Goal: Navigation & Orientation: Find specific page/section

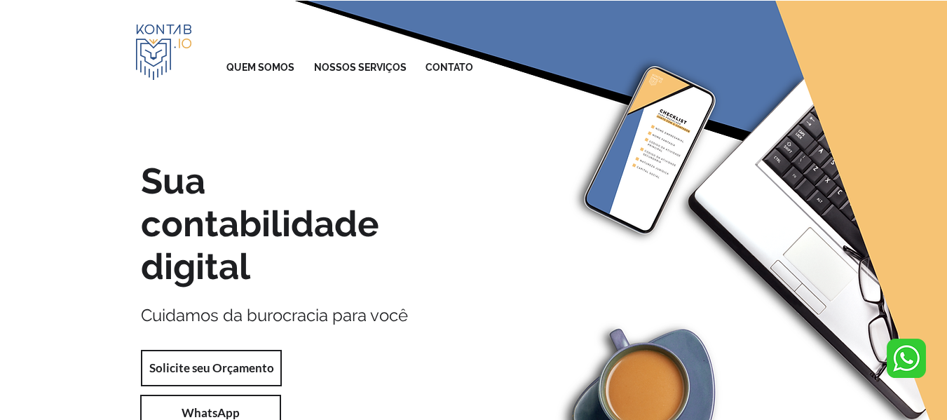
click at [62, 189] on img "main content" at bounding box center [473, 257] width 947 height 513
click at [349, 68] on p "NOSSOS SERVIÇOS" at bounding box center [360, 67] width 107 height 25
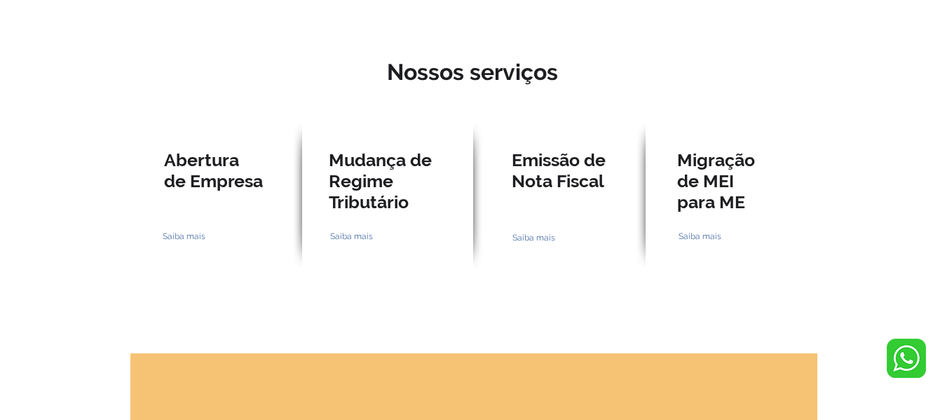
scroll to position [1153, 0]
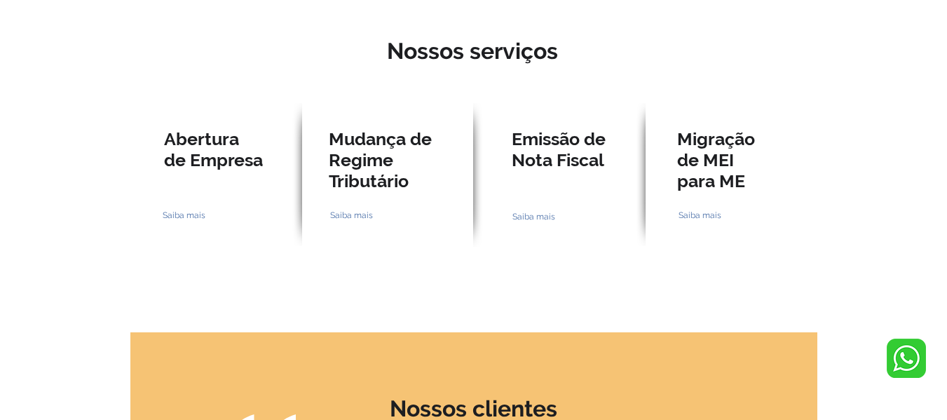
click at [884, 240] on div at bounding box center [473, 150] width 947 height 320
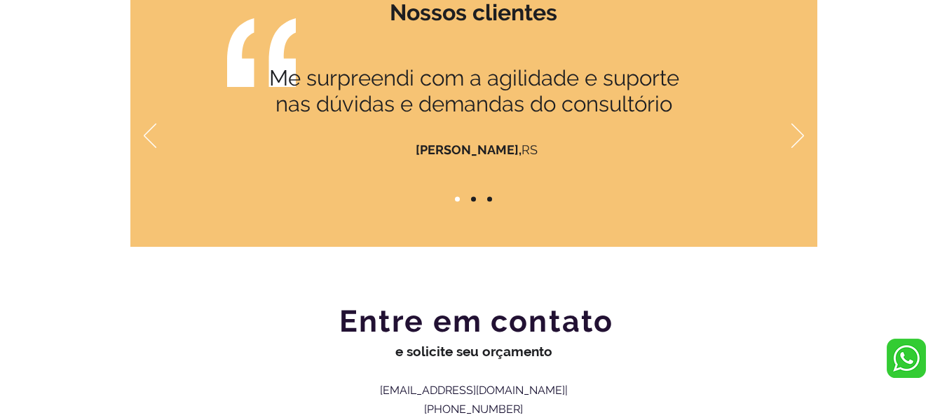
scroll to position [1574, 0]
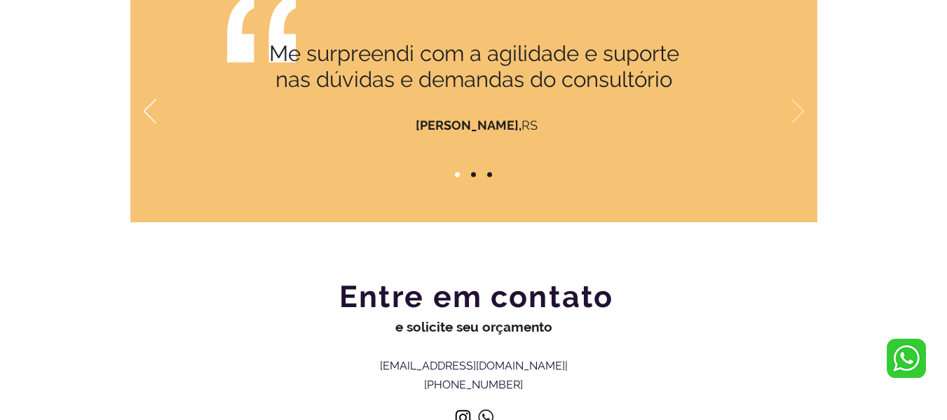
click at [795, 118] on icon "Próximo" at bounding box center [797, 111] width 13 height 25
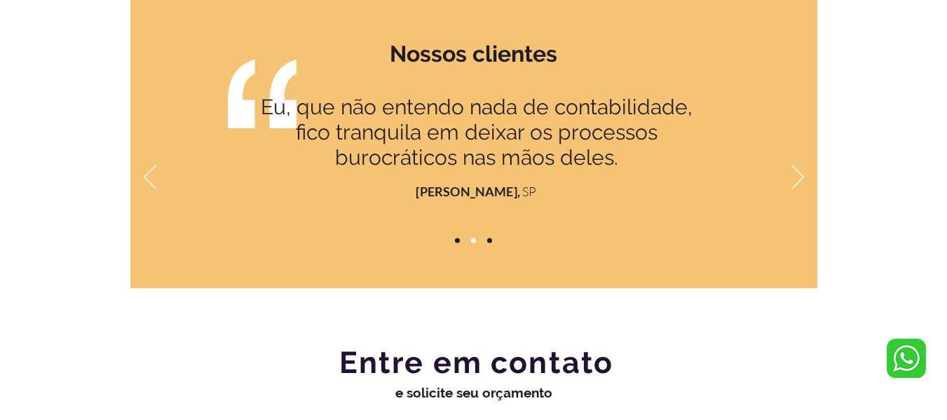
scroll to position [1434, 0]
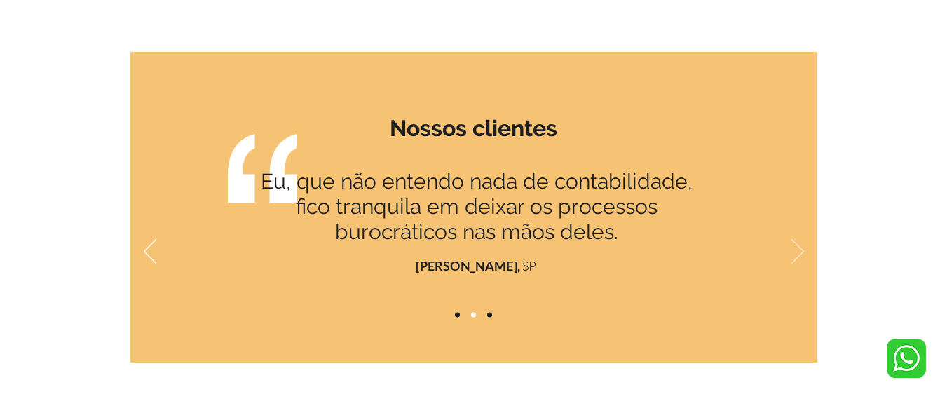
click at [795, 250] on icon "Próximo" at bounding box center [797, 251] width 13 height 25
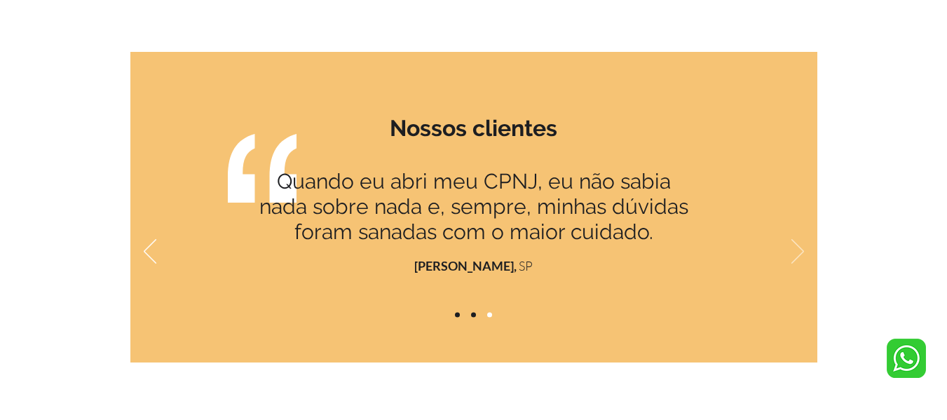
click at [797, 252] on icon "Próximo" at bounding box center [797, 251] width 13 height 25
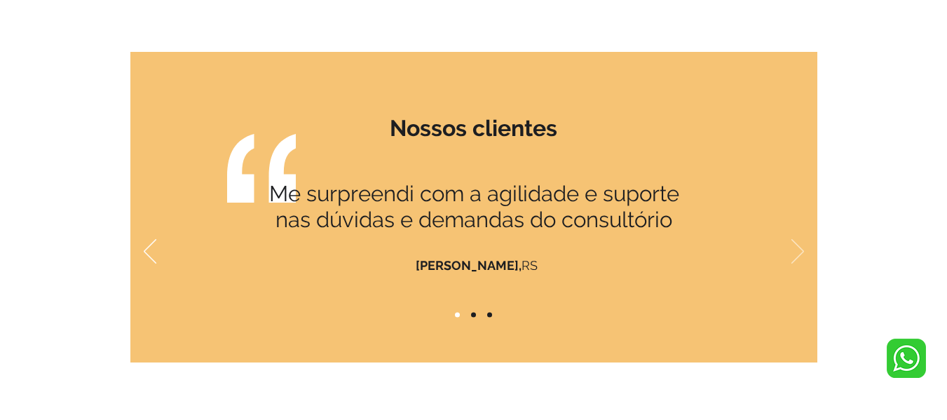
click at [797, 252] on icon "Próximo" at bounding box center [797, 251] width 13 height 25
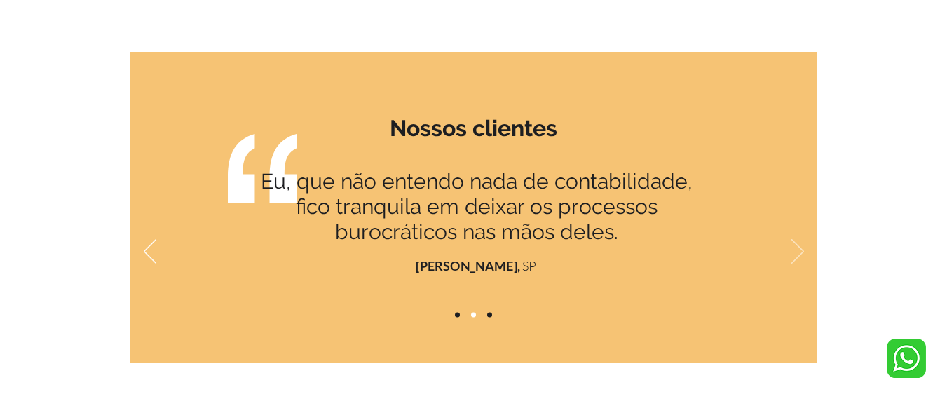
click at [797, 252] on icon "Próximo" at bounding box center [797, 251] width 13 height 25
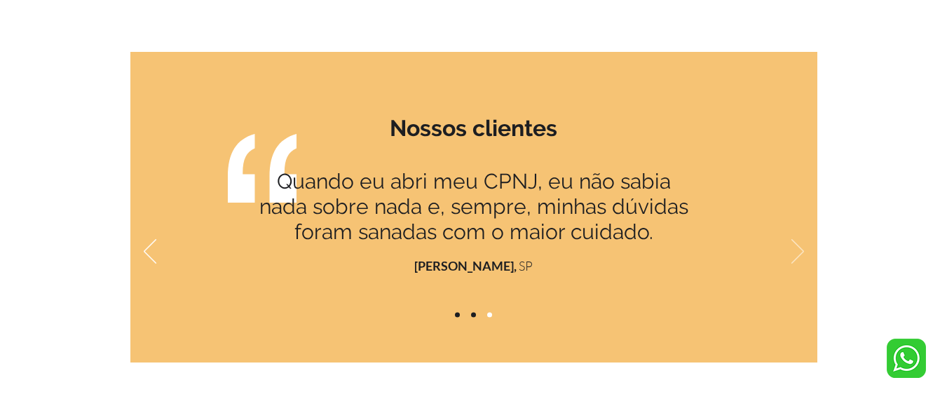
click at [797, 252] on icon "Próximo" at bounding box center [797, 251] width 13 height 25
